Goal: Task Accomplishment & Management: Complete application form

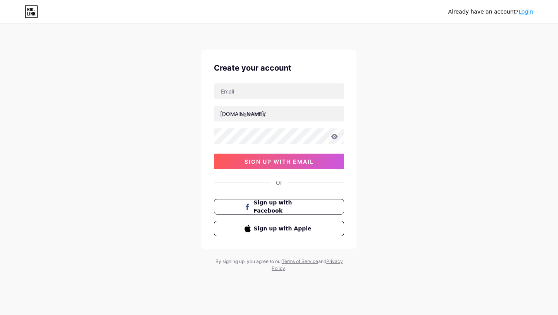
click at [289, 79] on div "Create your account [DOMAIN_NAME]/ sign up with email Or Sign up with Facebook …" at bounding box center [278, 149] width 155 height 199
click at [289, 90] on input "text" at bounding box center [278, 90] width 129 height 15
type input "[EMAIL_ADDRESS][DOMAIN_NAME]"
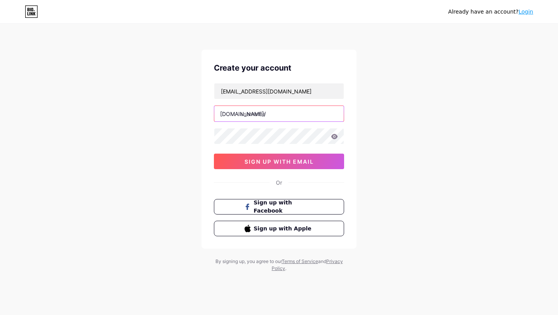
click at [284, 110] on input "text" at bounding box center [278, 113] width 129 height 15
type input "gygyfiveo"
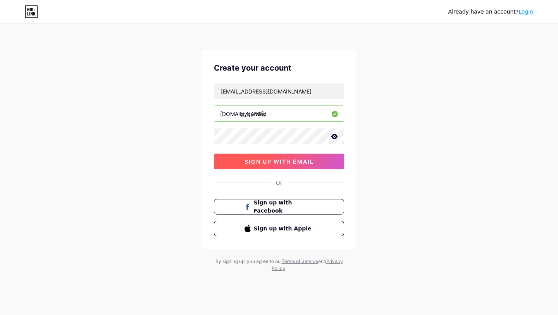
click at [282, 160] on span "sign up with email" at bounding box center [278, 161] width 69 height 7
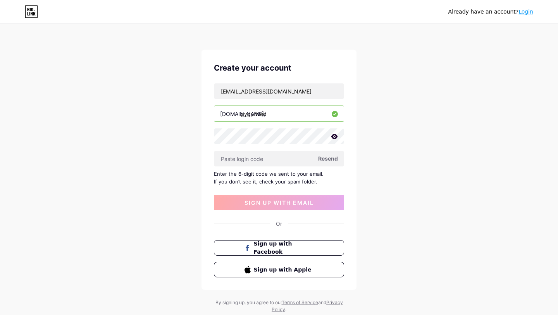
click at [328, 161] on span "Resend" at bounding box center [328, 158] width 20 height 8
click at [328, 161] on span at bounding box center [328, 158] width 9 height 9
paste input "777982"
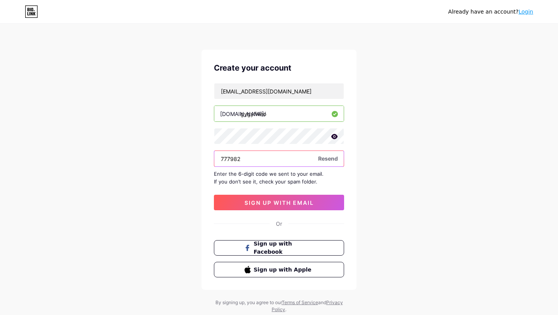
type input "777982"
click at [266, 210] on div "Create your account gygyfiveo12@gmail.com bio.link/ gygyfiveo 777982 Resend Ent…" at bounding box center [278, 170] width 155 height 240
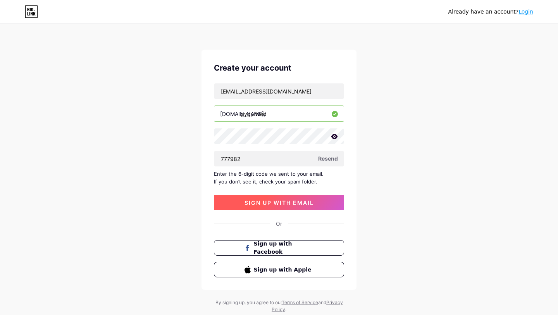
click at [268, 200] on span "sign up with email" at bounding box center [278, 202] width 69 height 7
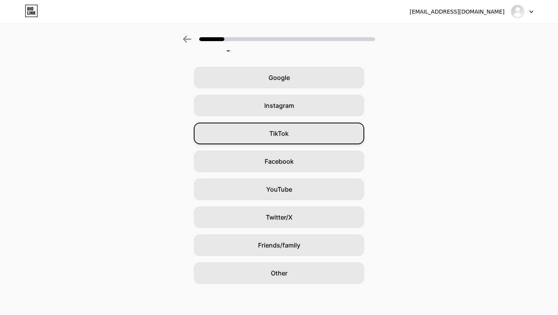
scroll to position [6, 0]
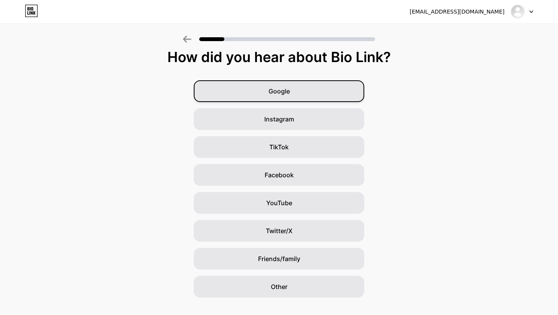
click at [295, 89] on div "Google" at bounding box center [279, 91] width 170 height 22
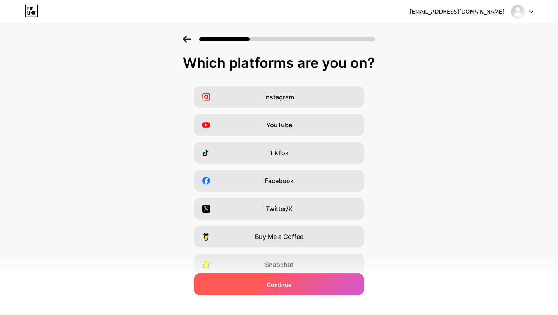
click at [287, 277] on div "Continue" at bounding box center [279, 284] width 170 height 22
click at [289, 283] on span "Continue" at bounding box center [279, 284] width 24 height 8
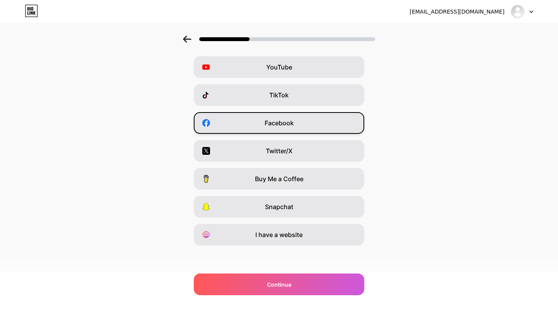
scroll to position [58, 0]
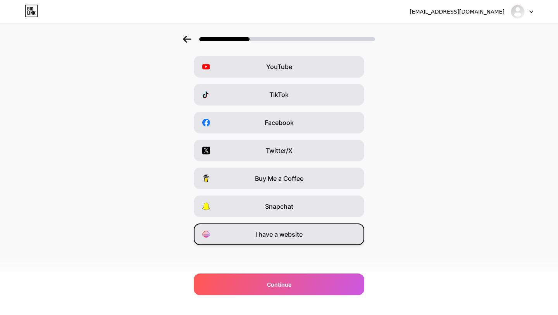
click at [285, 236] on span "I have a website" at bounding box center [278, 233] width 47 height 9
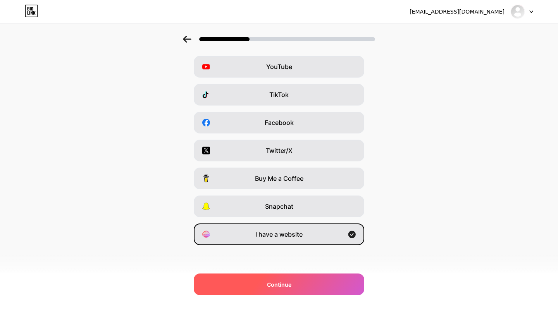
click at [293, 284] on div "Continue" at bounding box center [279, 284] width 170 height 22
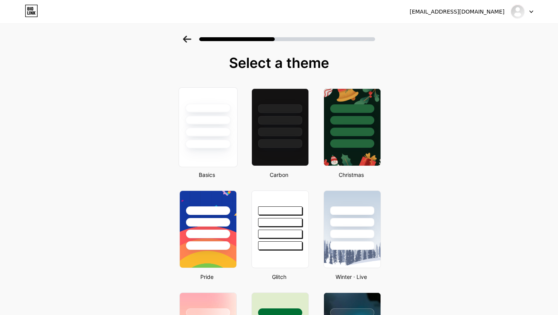
click at [225, 136] on div at bounding box center [207, 131] width 45 height 9
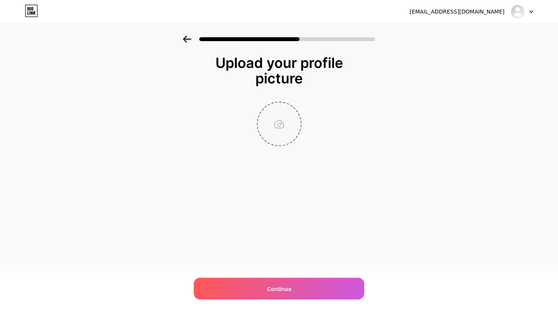
click at [274, 123] on input "file" at bounding box center [279, 123] width 43 height 43
type input "C:\fakepath\about-fiveo (1).jpg"
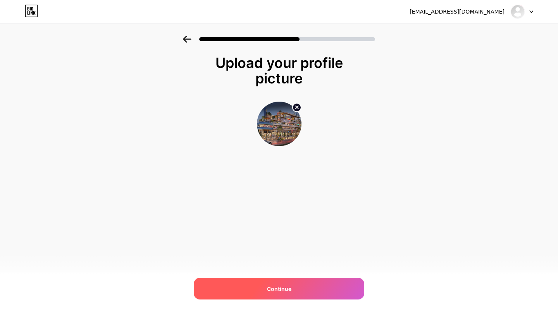
click at [327, 284] on div "Continue" at bounding box center [279, 288] width 170 height 22
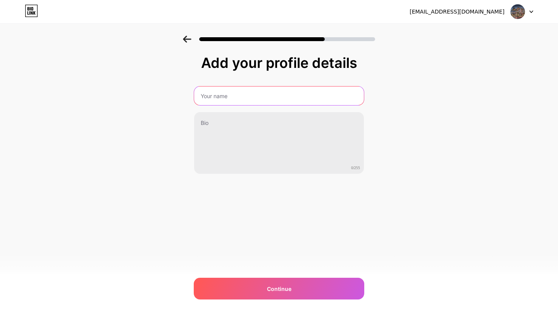
click at [300, 103] on input "text" at bounding box center [279, 95] width 170 height 19
type input "GYGY FIVEO"
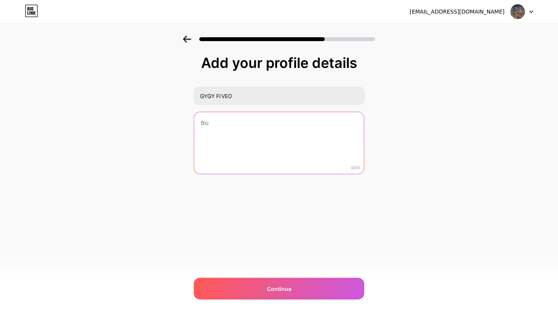
click at [213, 136] on textarea at bounding box center [279, 143] width 170 height 62
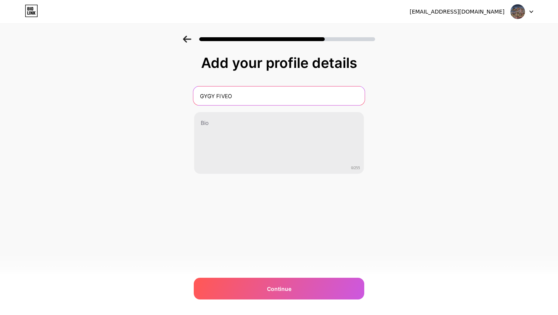
drag, startPoint x: 250, startPoint y: 89, endPoint x: 153, endPoint y: 74, distance: 98.0
click at [153, 74] on div "Add your profile details GYGY FIVEO 0/255 Continue Error" at bounding box center [279, 124] width 558 height 177
drag, startPoint x: 241, startPoint y: 99, endPoint x: 189, endPoint y: 96, distance: 52.4
click at [189, 96] on div "Add your profile details GYGY FIVEO 0/255 Continue Error" at bounding box center [279, 124] width 558 height 177
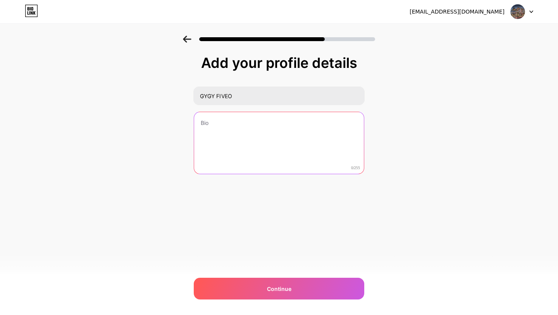
click at [267, 167] on textarea at bounding box center [279, 143] width 170 height 62
paste textarea "The first phase of walk through of GYGY FIVEO. Contact us on ...GYGY FIVEO is a…"
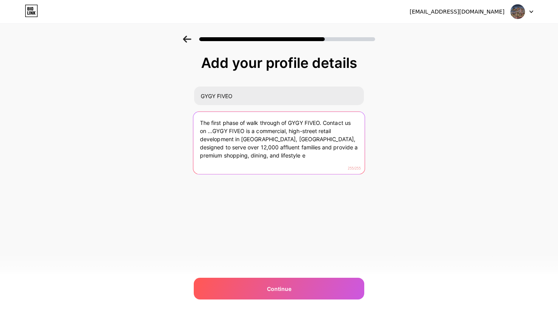
drag, startPoint x: 310, startPoint y: 156, endPoint x: 317, endPoint y: 148, distance: 9.9
click at [317, 148] on textarea "The first phase of walk through of GYGY FIVEO. Contact us on ...GYGY FIVEO is a…" at bounding box center [278, 143] width 171 height 63
drag, startPoint x: 312, startPoint y: 153, endPoint x: 326, endPoint y: 164, distance: 18.0
click at [326, 164] on textarea "The first phase of walk through of GYGY FIVEO. Contact us on ...GYGY FIVEO is a…" at bounding box center [278, 143] width 171 height 63
drag, startPoint x: 274, startPoint y: 155, endPoint x: 376, endPoint y: 117, distance: 108.5
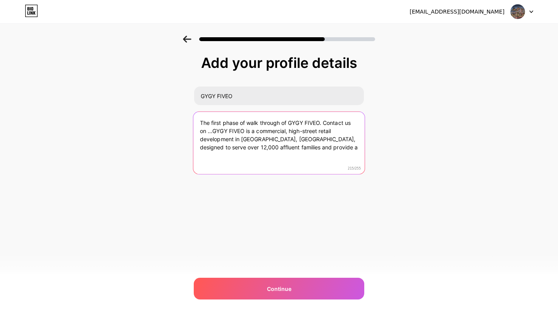
click at [357, 148] on textarea "The first phase of walk through of GYGY FIVEO. Contact us on ...GYGY FIVEO is a…" at bounding box center [278, 143] width 171 height 63
click at [290, 156] on textarea "The first phase of walk through of GYGY FIVEO. Contact us on ...GYGY FIVEO is a…" at bounding box center [278, 143] width 171 height 63
drag, startPoint x: 286, startPoint y: 156, endPoint x: 332, endPoint y: 146, distance: 46.4
click at [332, 146] on textarea "The first phase of walk through of GYGY FIVEO. Contact us on ...GYGY FIVEO is a…" at bounding box center [278, 143] width 171 height 63
drag, startPoint x: 310, startPoint y: 160, endPoint x: 285, endPoint y: 153, distance: 26.1
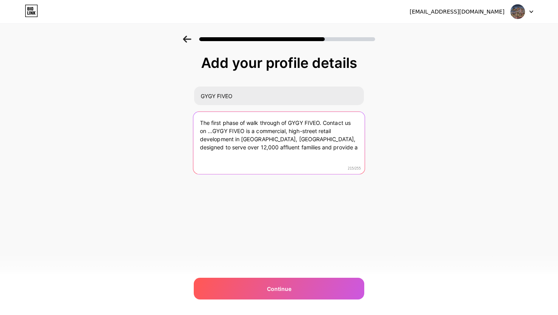
click at [285, 153] on textarea "The first phase of walk through of GYGY FIVEO. Contact us on ...GYGY FIVEO is a…" at bounding box center [278, 143] width 171 height 63
paste textarea "https://gygydeveloper.com/gygy-fiveo/#"
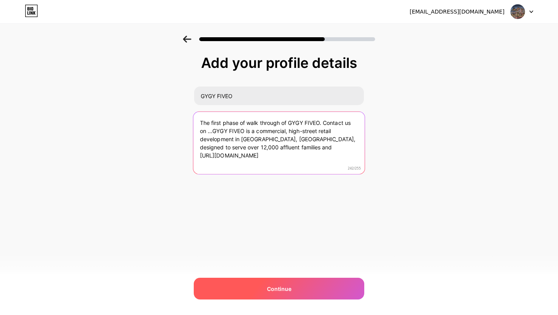
type textarea "The first phase of walk through of GYGY FIVEO. Contact us on ...GYGY FIVEO is a…"
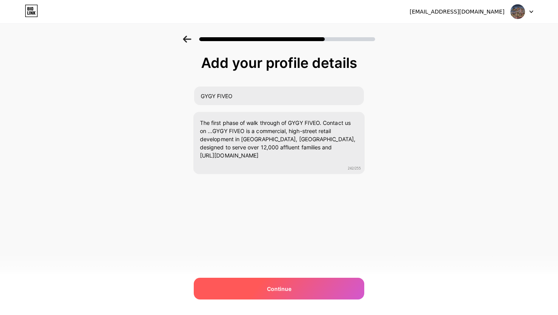
click at [298, 282] on div "Continue" at bounding box center [279, 288] width 170 height 22
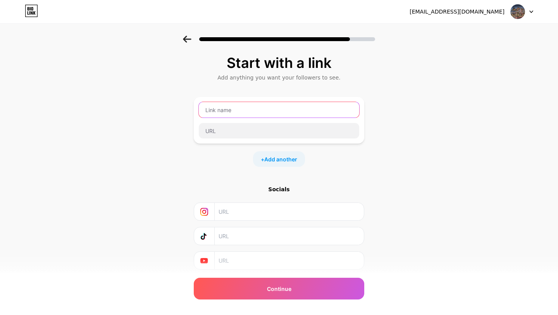
click at [289, 110] on input "text" at bounding box center [279, 109] width 160 height 15
paste input "https://gygydeveloper.com/gygy-fiveo/#"
type input "https://gygydeveloper.com/gygy-fiveo/#"
click at [280, 138] on div at bounding box center [278, 130] width 161 height 16
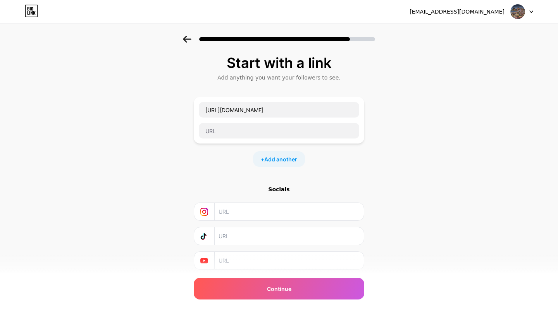
click at [280, 138] on div at bounding box center [278, 130] width 161 height 16
click at [309, 106] on input "https://gygydeveloper.com/gygy-fiveo/#" at bounding box center [279, 109] width 160 height 15
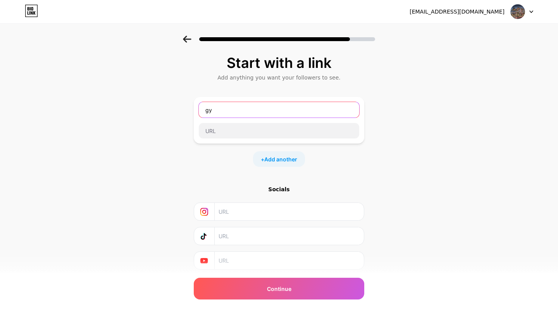
type input "g"
type input "GYGY Fiveo"
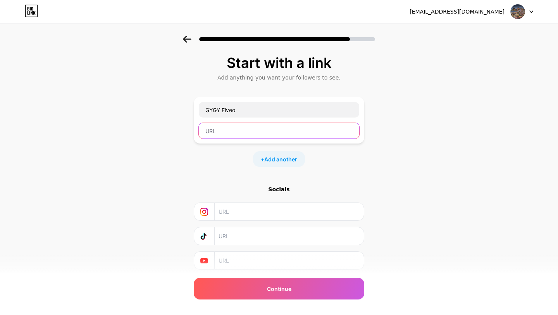
click at [313, 131] on input "text" at bounding box center [279, 130] width 160 height 15
paste input "https://gygydeveloper.com/gygy-fiveo/#"
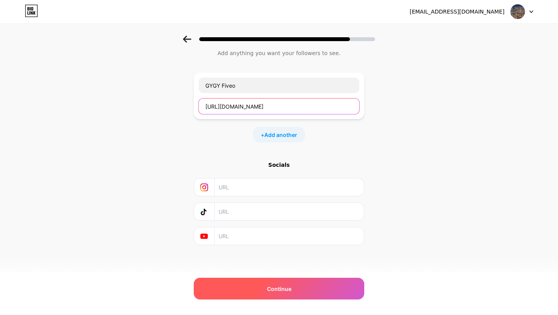
type input "https://gygydeveloper.com/gygy-fiveo/#"
click at [301, 289] on div "Continue" at bounding box center [279, 288] width 170 height 22
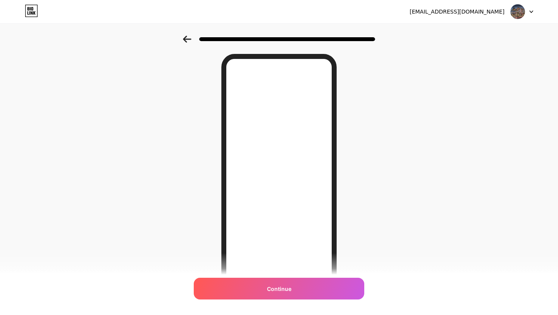
scroll to position [0, 0]
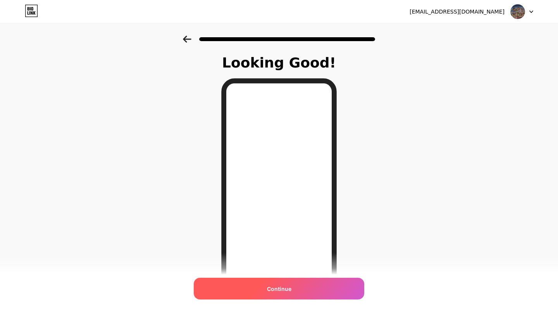
click at [296, 297] on div "Continue" at bounding box center [279, 288] width 170 height 22
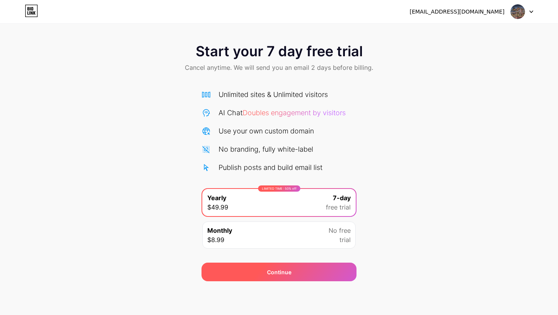
click at [298, 267] on div "Continue" at bounding box center [278, 271] width 155 height 19
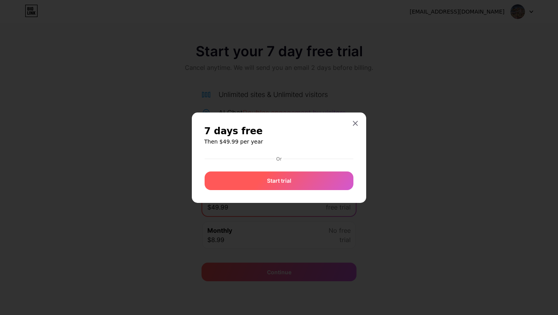
click at [314, 182] on div "Start trial" at bounding box center [279, 180] width 149 height 19
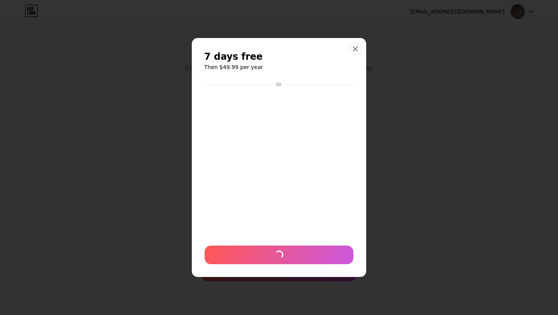
click at [358, 53] on div at bounding box center [355, 49] width 14 height 14
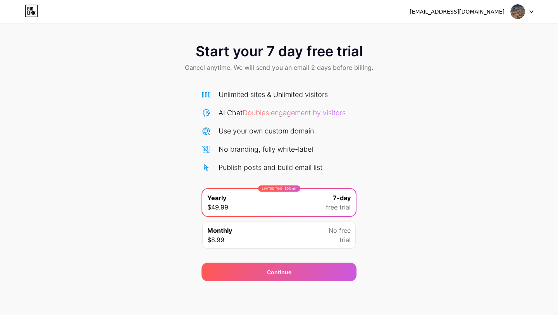
click at [521, 8] on img at bounding box center [517, 11] width 15 height 15
click at [403, 45] on div "Start your 7 day free trial Cancel anytime. We will send you an email 2 days be…" at bounding box center [279, 59] width 558 height 46
click at [534, 7] on div "gygyfiveo12@gmail.com Logout" at bounding box center [279, 12] width 558 height 14
click at [535, 13] on div "gygyfiveo12@gmail.com Logout" at bounding box center [279, 12] width 558 height 14
click at [529, 10] on icon at bounding box center [531, 11] width 4 height 3
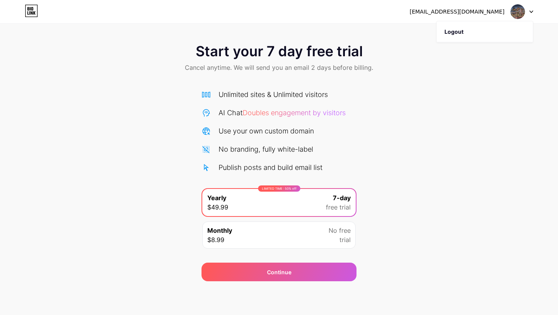
click at [473, 94] on div "Start your 7 day free trial Cancel anytime. We will send you an email 2 days be…" at bounding box center [279, 158] width 558 height 245
